Goal: Task Accomplishment & Management: Use online tool/utility

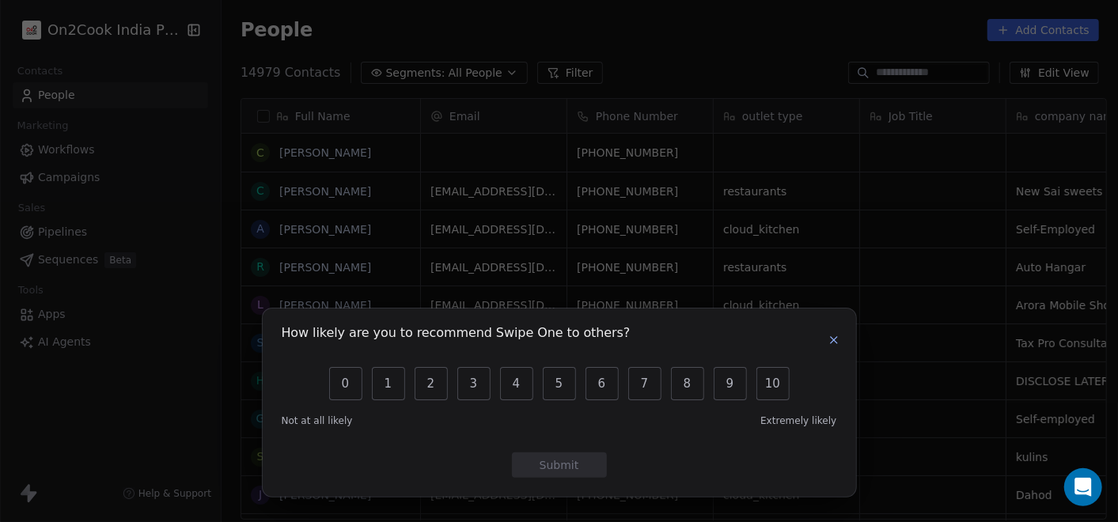
scroll to position [14, 14]
click at [830, 342] on icon "button" at bounding box center [833, 340] width 13 height 13
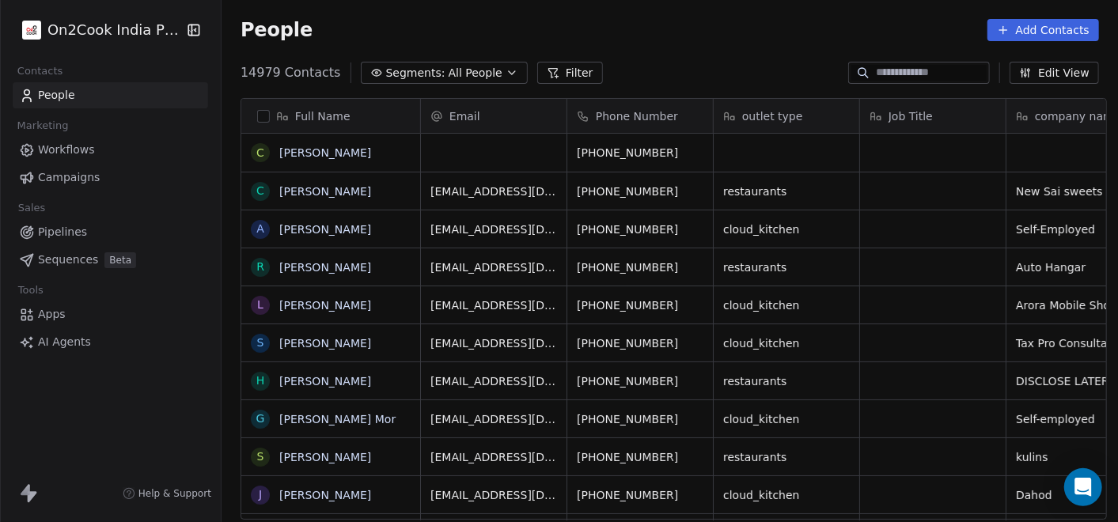
click at [59, 236] on span "Pipelines" at bounding box center [62, 232] width 49 height 17
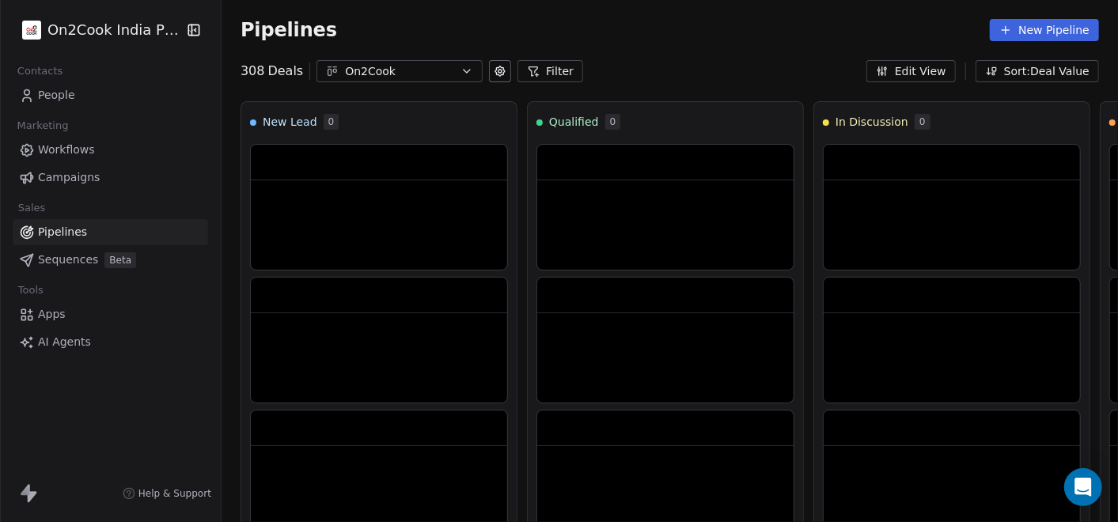
click at [527, 70] on icon at bounding box center [533, 71] width 13 height 13
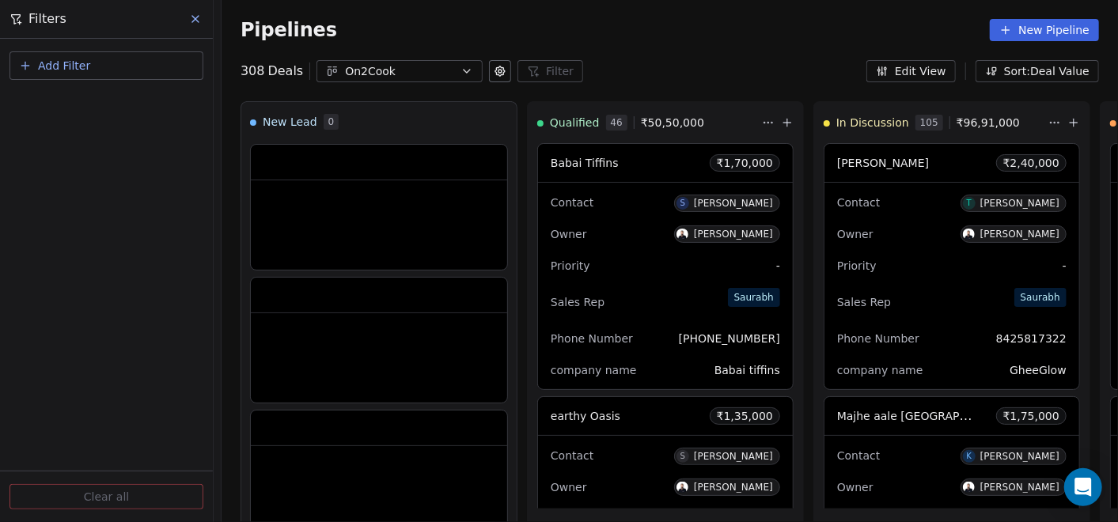
click at [172, 62] on button "Add Filter" at bounding box center [106, 65] width 194 height 28
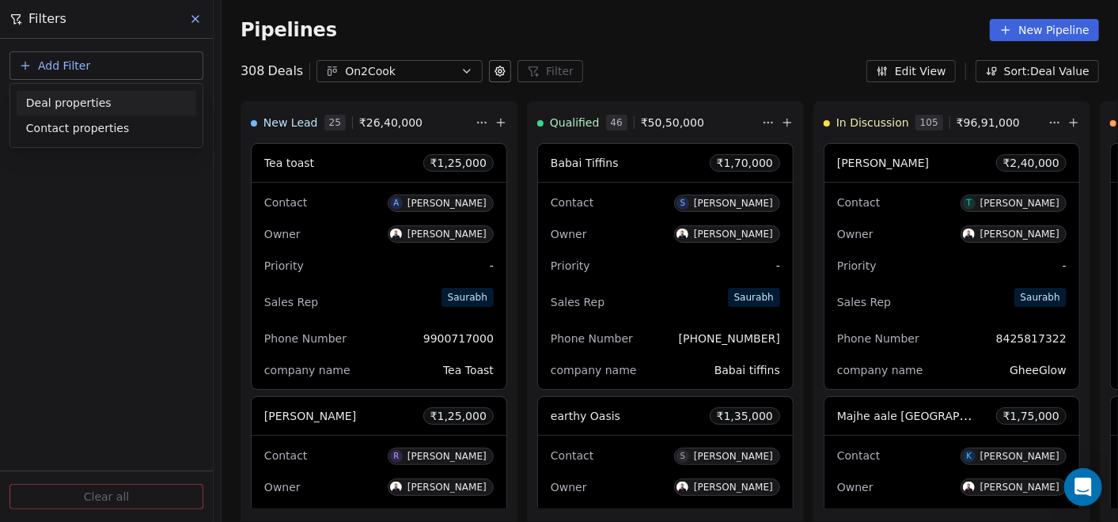
click at [108, 104] on div "Deal properties" at bounding box center [106, 103] width 161 height 17
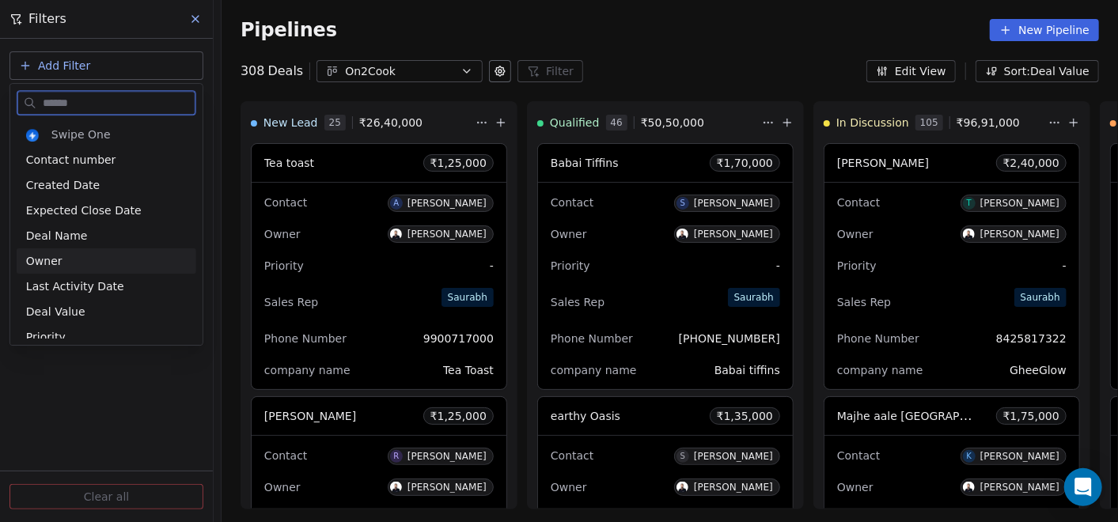
click at [64, 257] on div "Owner" at bounding box center [106, 261] width 161 height 16
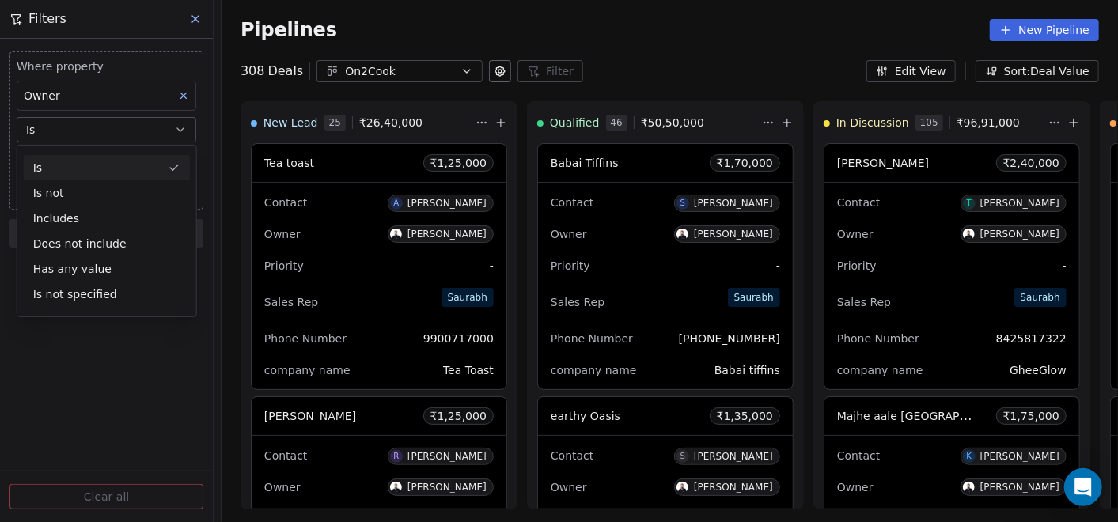
click at [97, 152] on div "Is Is not Includes Does not include Has any value Is not specified" at bounding box center [107, 231] width 180 height 172
click at [95, 168] on div "Is" at bounding box center [107, 167] width 166 height 25
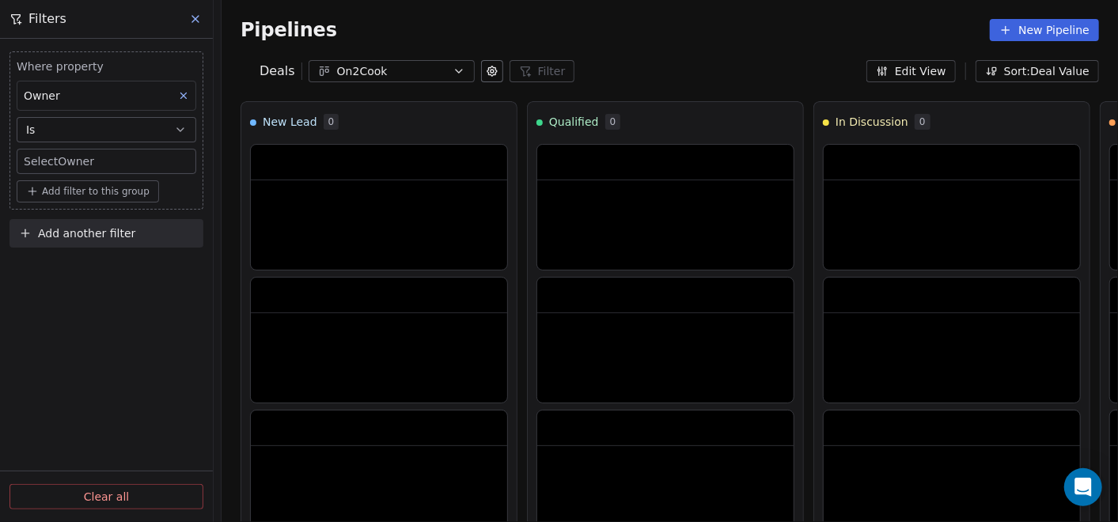
click at [99, 162] on body "On2Cook India Pvt. Ltd. Contacts People Marketing Workflows Campaigns Sales Pip…" at bounding box center [559, 261] width 1118 height 522
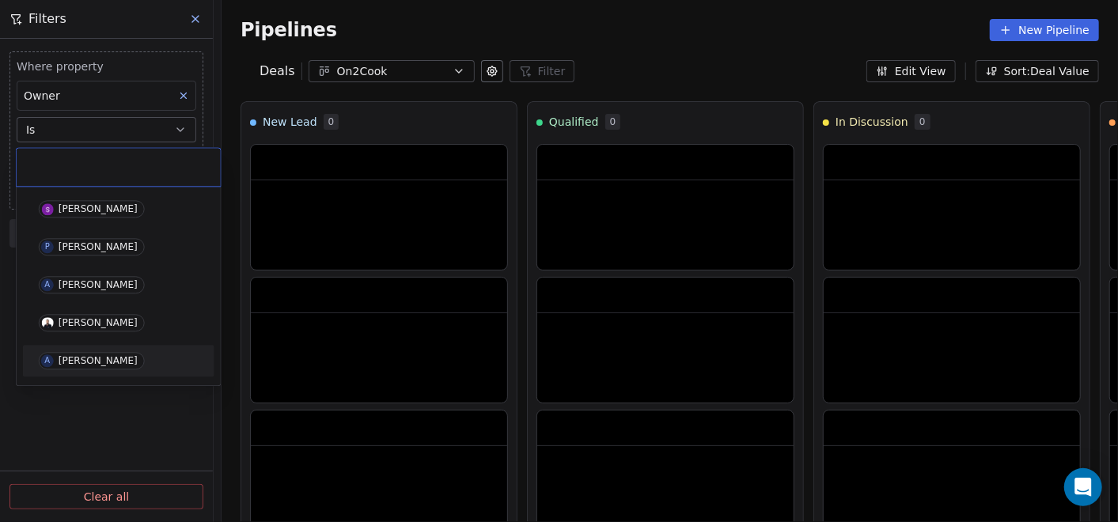
click at [96, 357] on div "[PERSON_NAME]" at bounding box center [98, 360] width 79 height 11
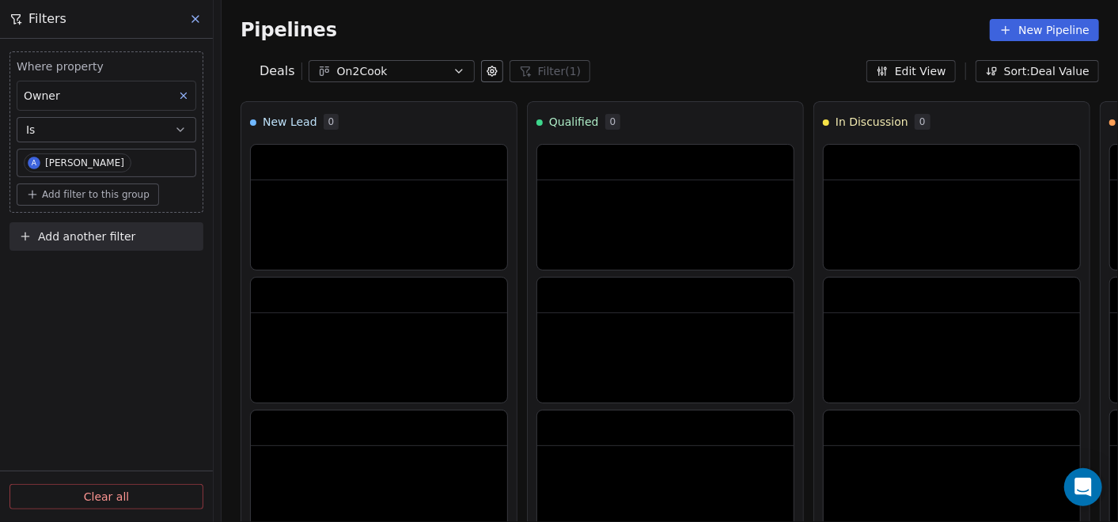
click at [140, 310] on div "Where property Owner Is A [PERSON_NAME] Add filter to this group Add another fi…" at bounding box center [106, 280] width 213 height 483
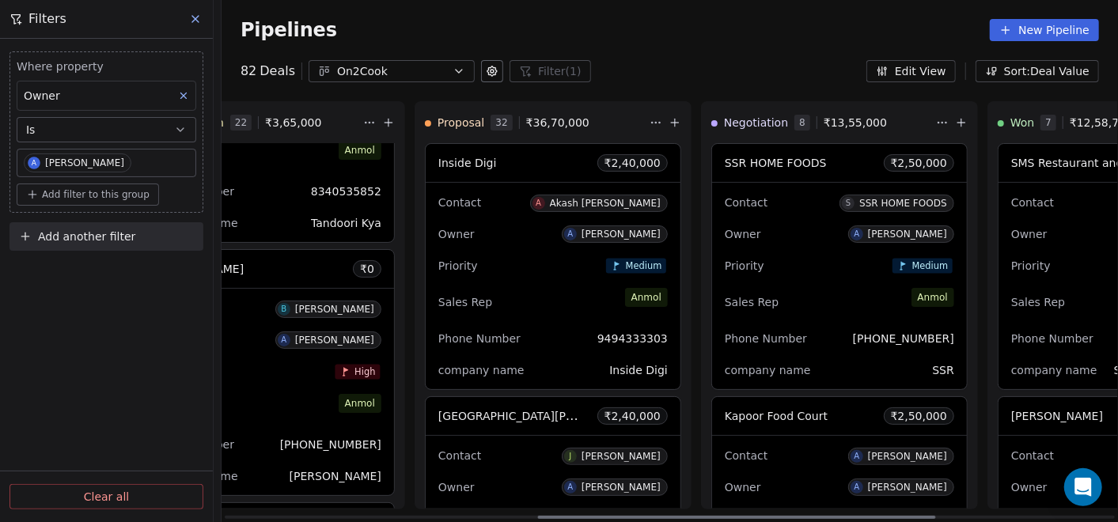
scroll to position [0, 725]
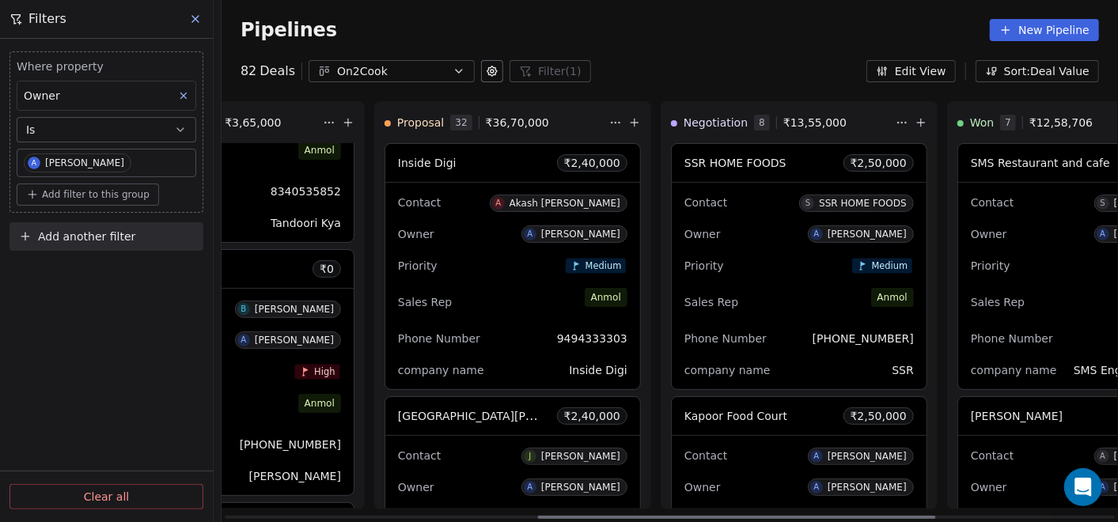
drag, startPoint x: 607, startPoint y: 515, endPoint x: 928, endPoint y: 493, distance: 321.1
click at [928, 516] on div at bounding box center [737, 517] width 398 height 3
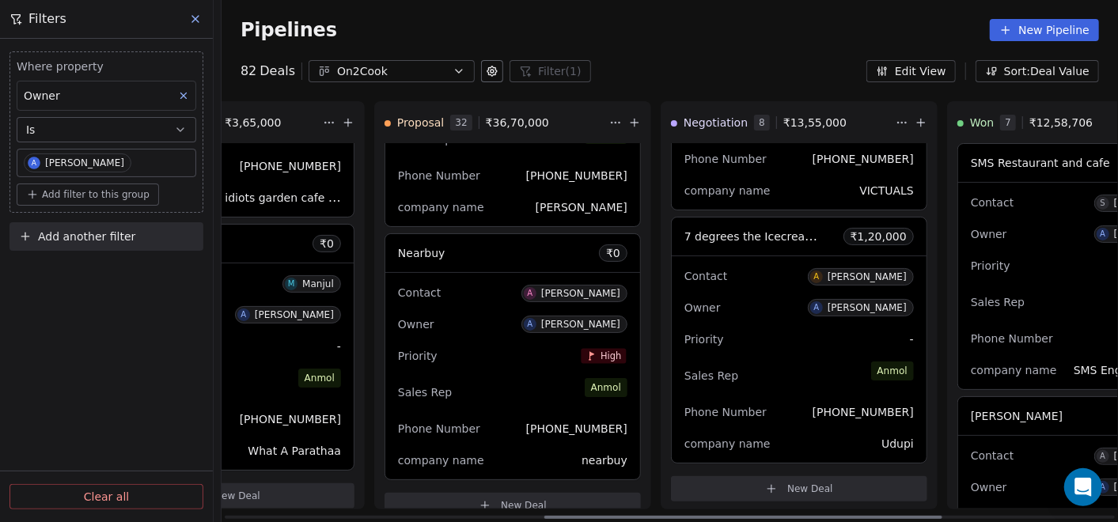
scroll to position [4141, 0]
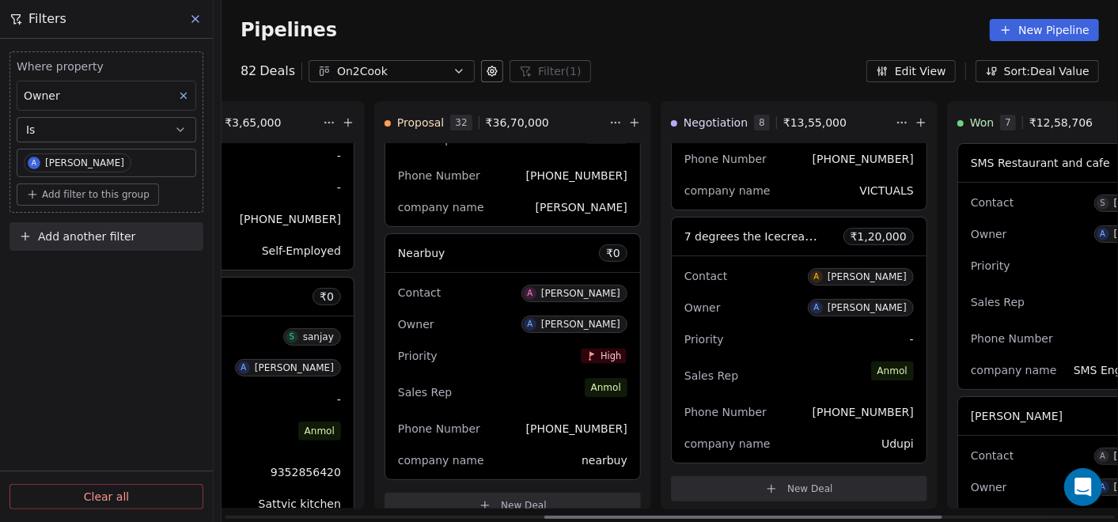
click at [273, 418] on div "Sales Rep [PERSON_NAME]" at bounding box center [226, 435] width 229 height 35
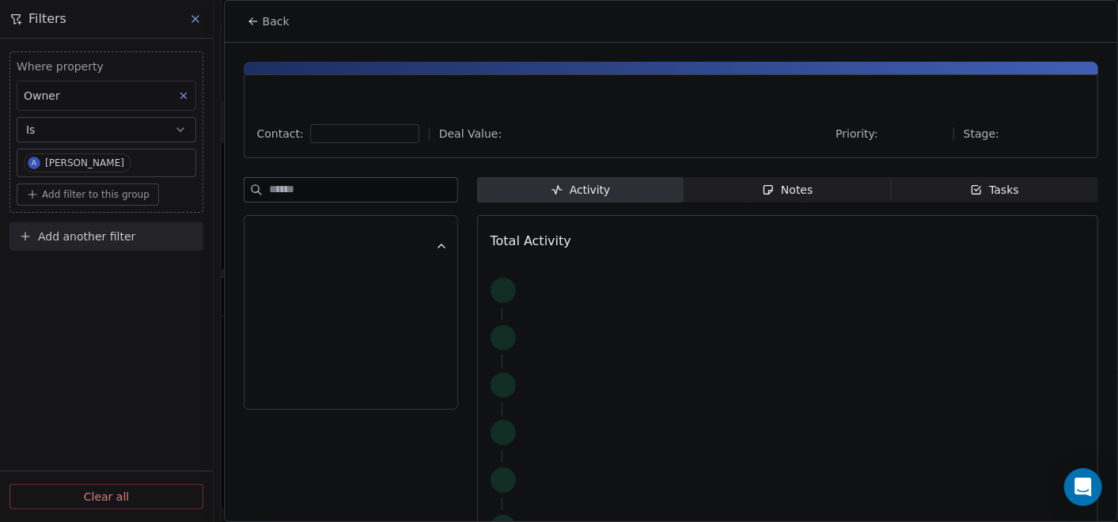
click at [742, 180] on span "Notes Notes" at bounding box center [786, 189] width 207 height 25
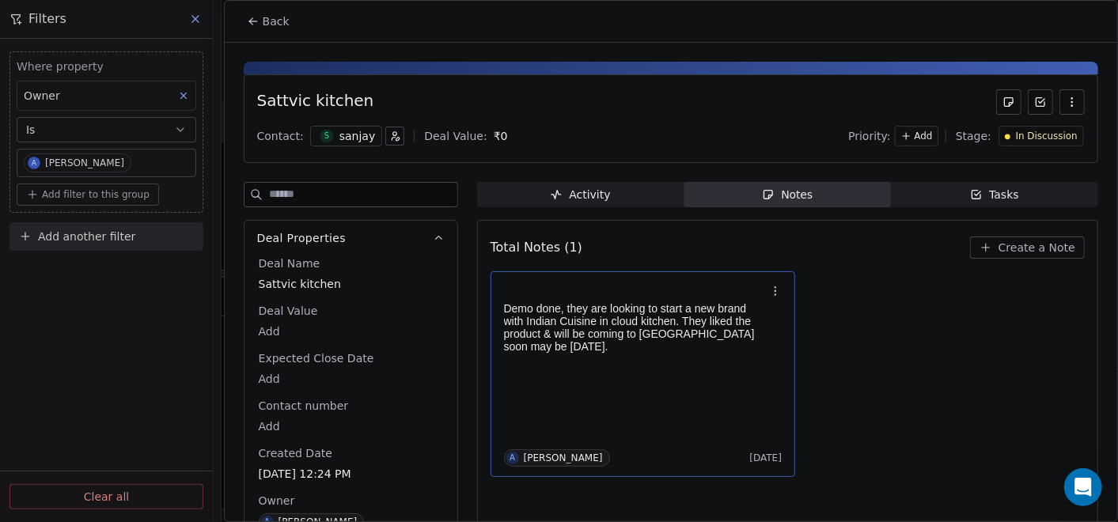
click at [545, 286] on h1 at bounding box center [635, 294] width 263 height 16
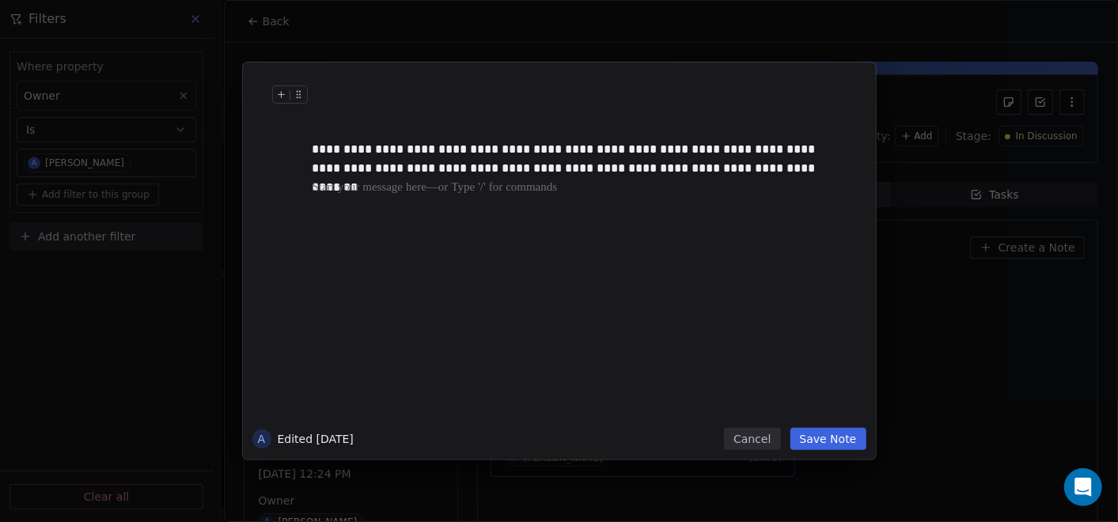
click at [318, 117] on div at bounding box center [582, 111] width 541 height 38
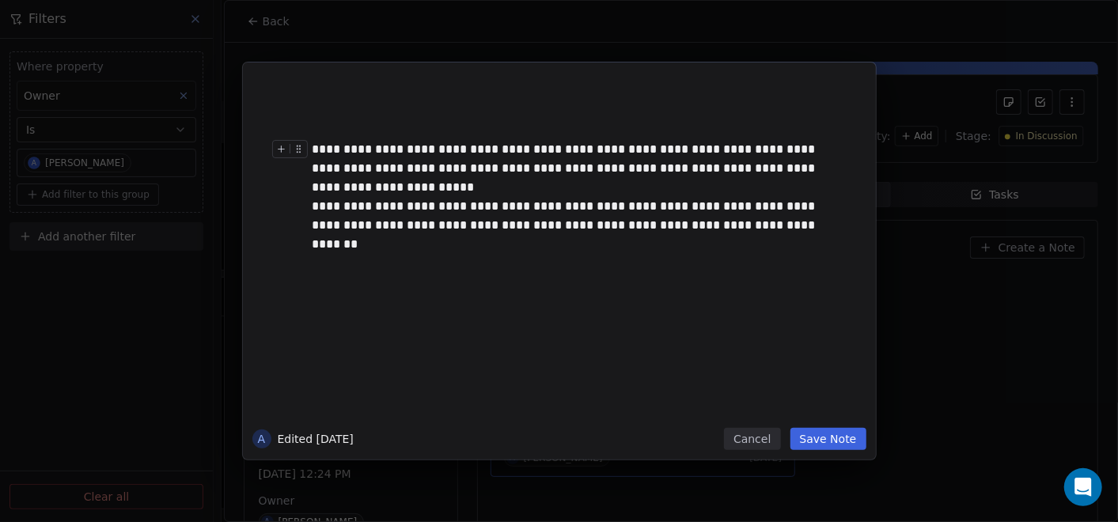
click at [325, 145] on div "**********" at bounding box center [576, 168] width 528 height 57
click at [459, 187] on div "**********" at bounding box center [576, 168] width 528 height 57
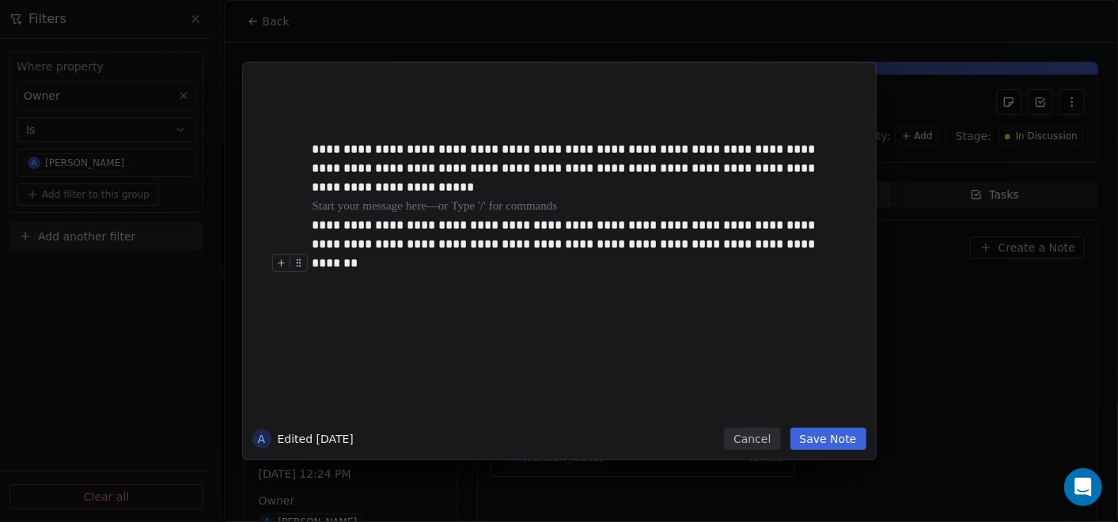
click at [846, 440] on button "Save Note" at bounding box center [828, 439] width 76 height 22
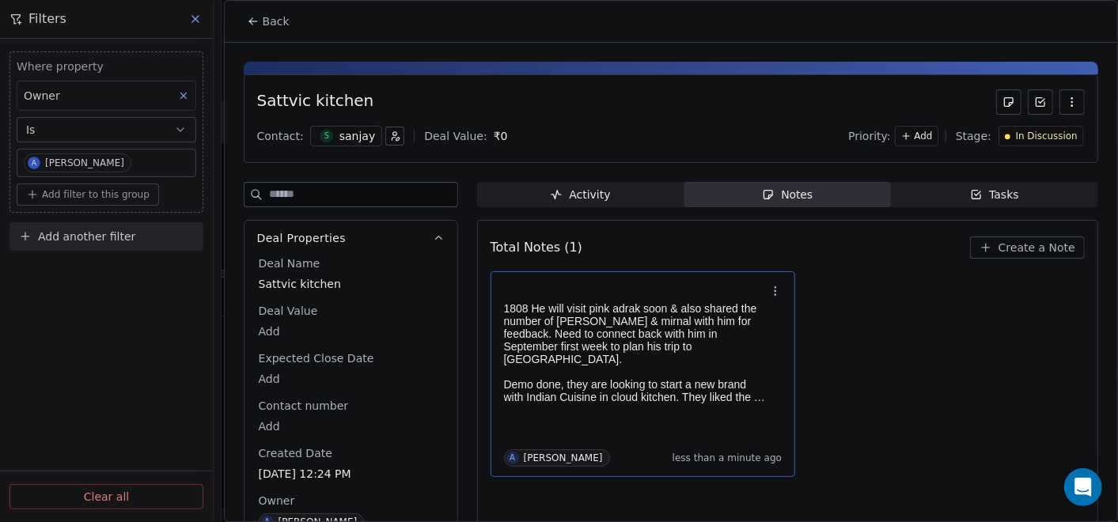
click at [246, 32] on button "Back" at bounding box center [268, 21] width 62 height 28
